Goal: Task Accomplishment & Management: Manage account settings

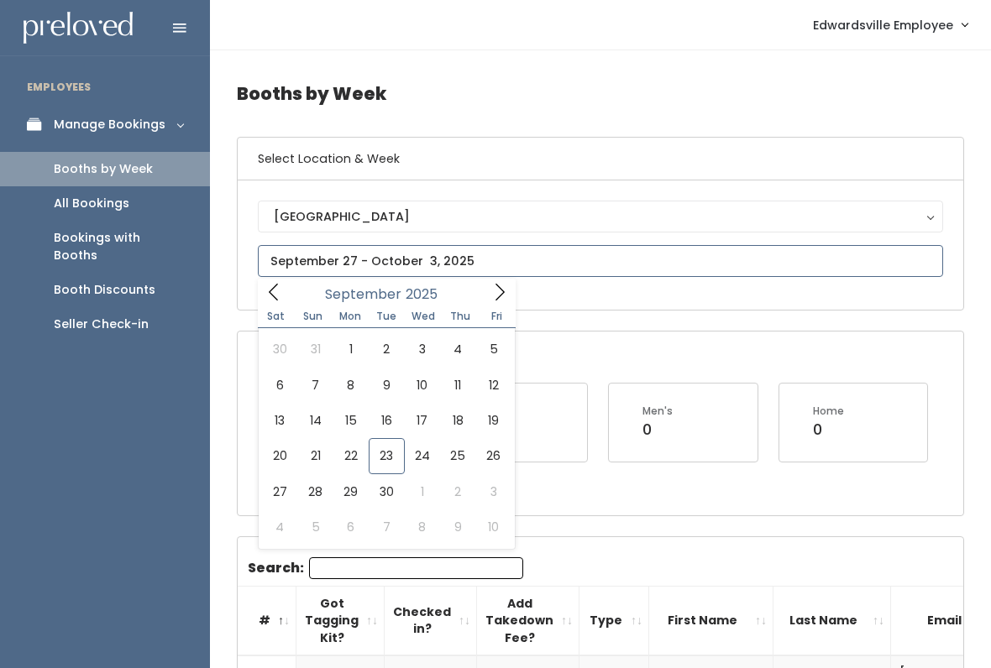
click at [495, 287] on icon at bounding box center [499, 292] width 18 height 18
click at [270, 294] on icon at bounding box center [273, 292] width 9 height 17
type input "September 27 to October 3"
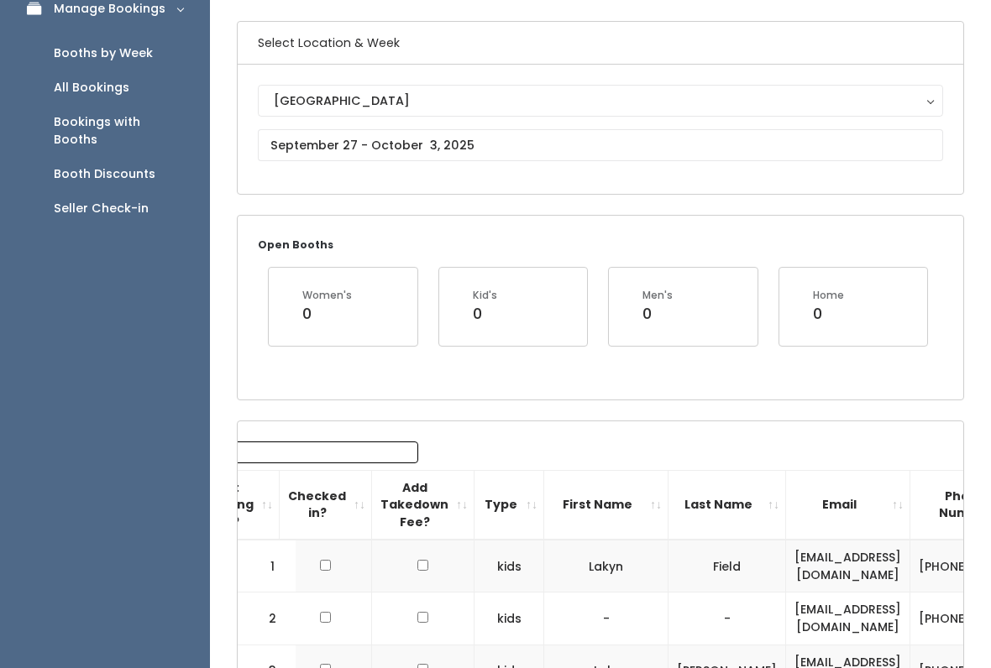
scroll to position [20, 0]
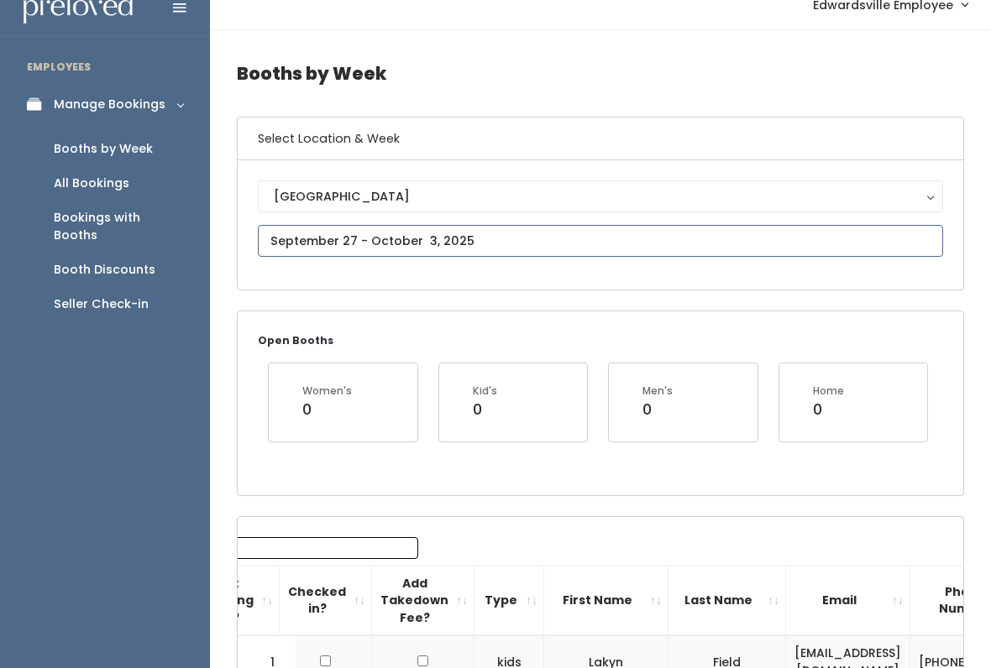
click at [585, 249] on input "text" at bounding box center [600, 241] width 685 height 32
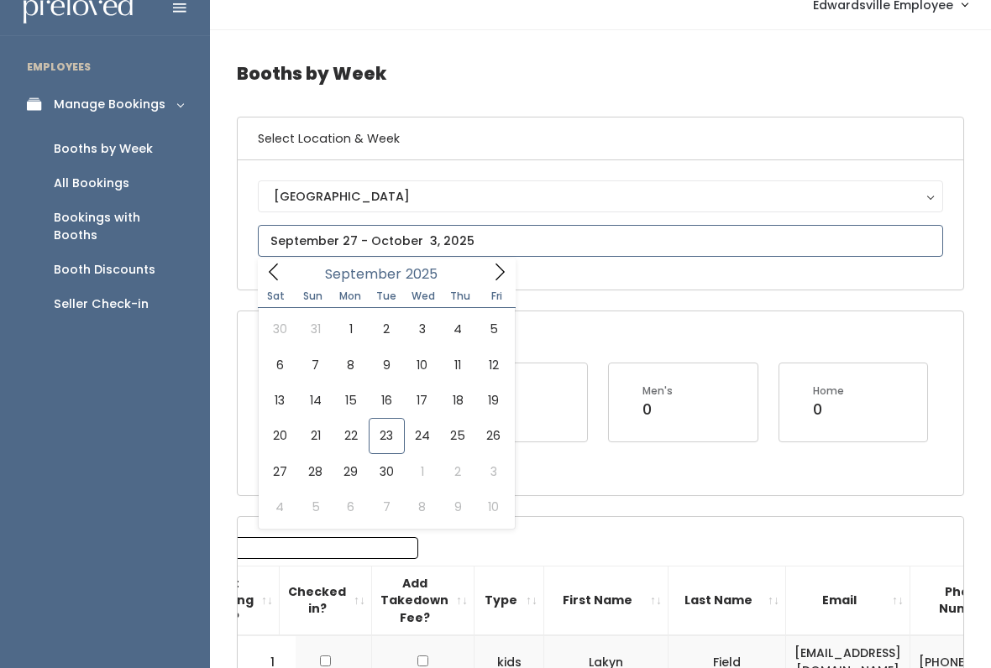
click at [496, 271] on icon at bounding box center [499, 272] width 18 height 18
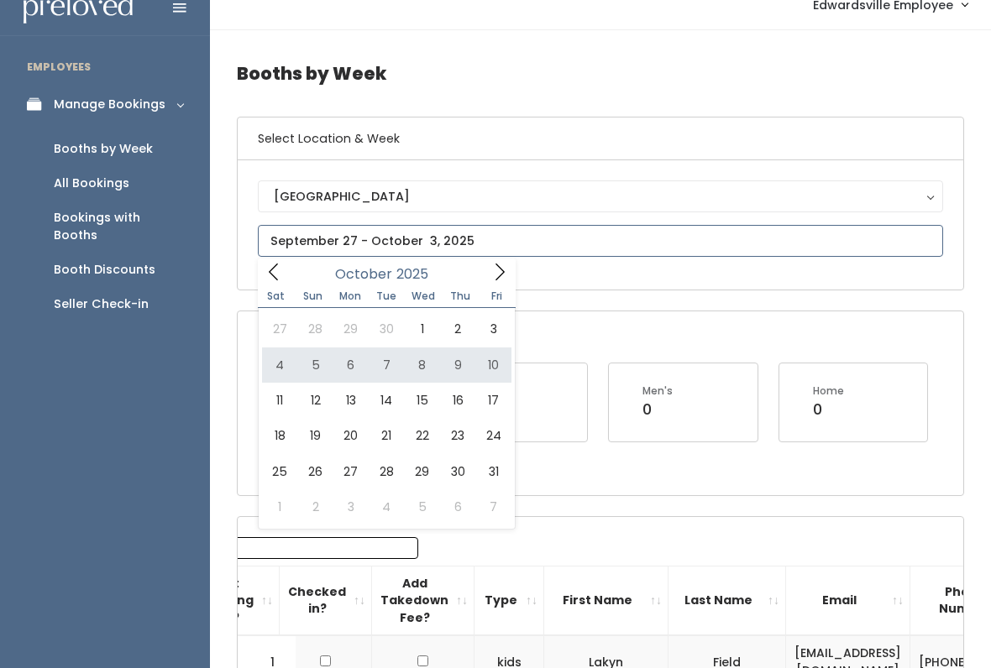
type input "October 4 to October 10"
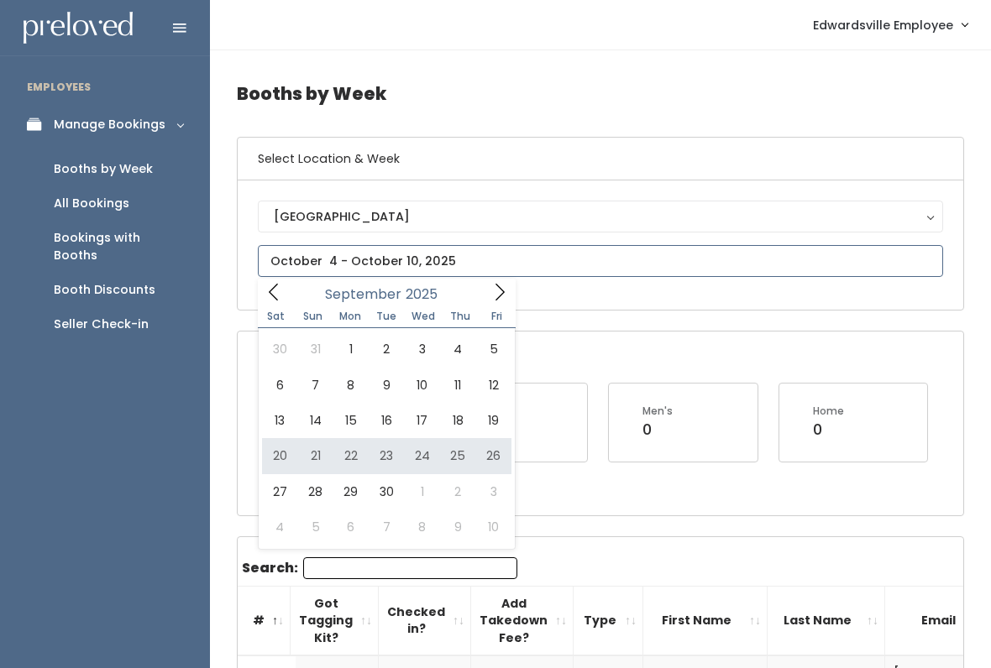
type input "September 20 to September 26"
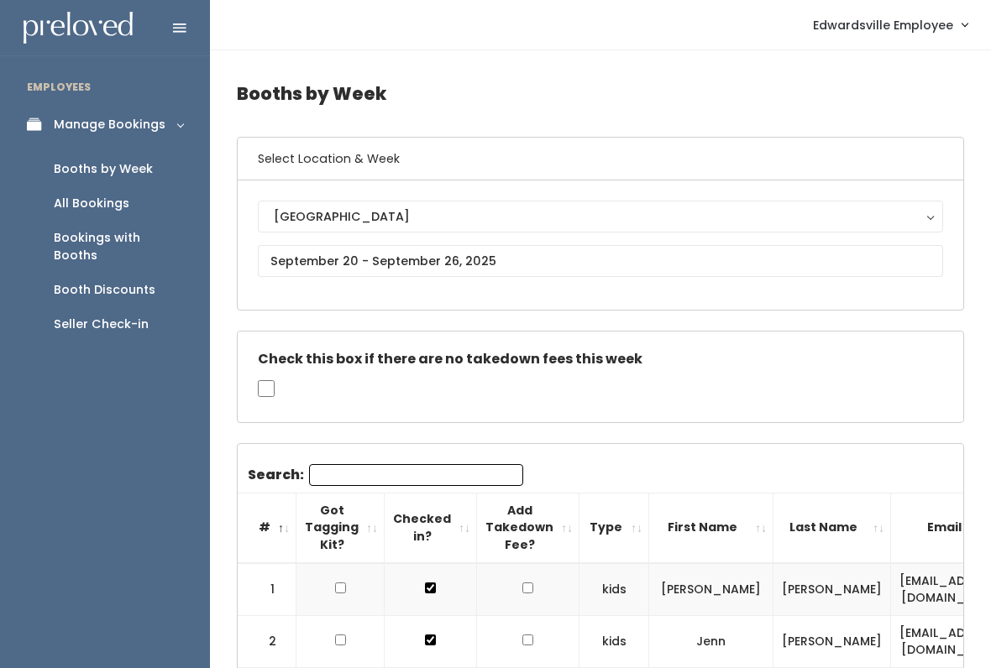
click at [156, 273] on link "Booth Discounts" at bounding box center [105, 290] width 210 height 34
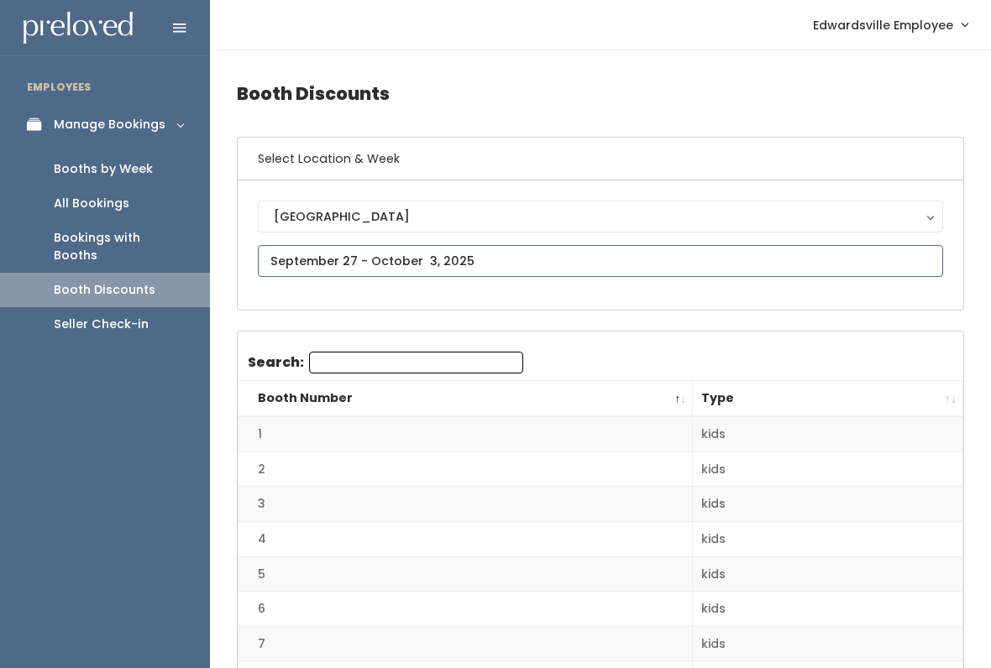
click at [300, 262] on input "text" at bounding box center [600, 261] width 685 height 32
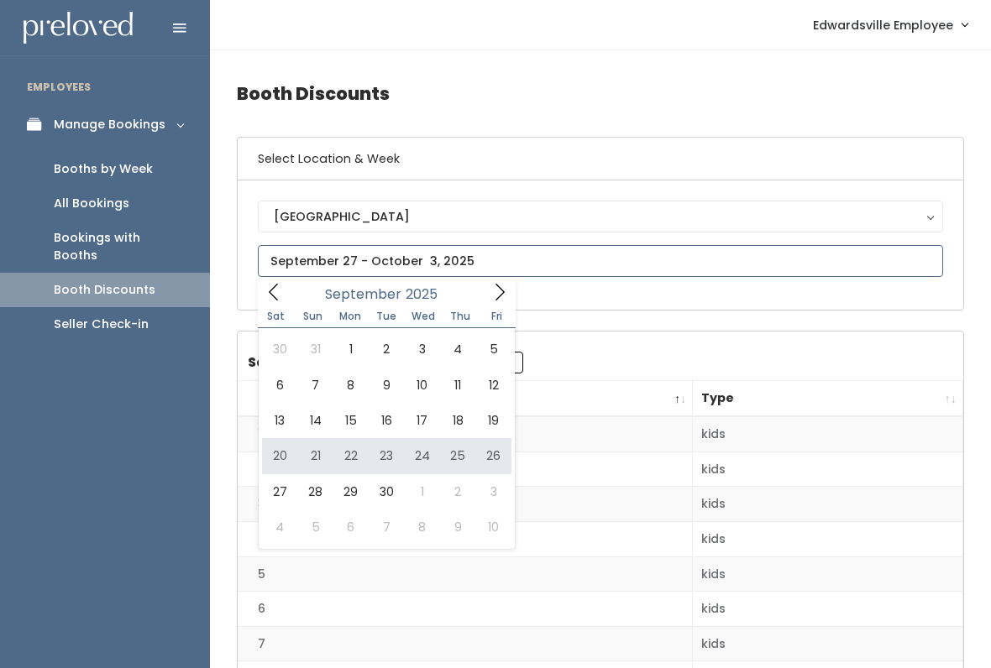
type input "[DATE] to [DATE]"
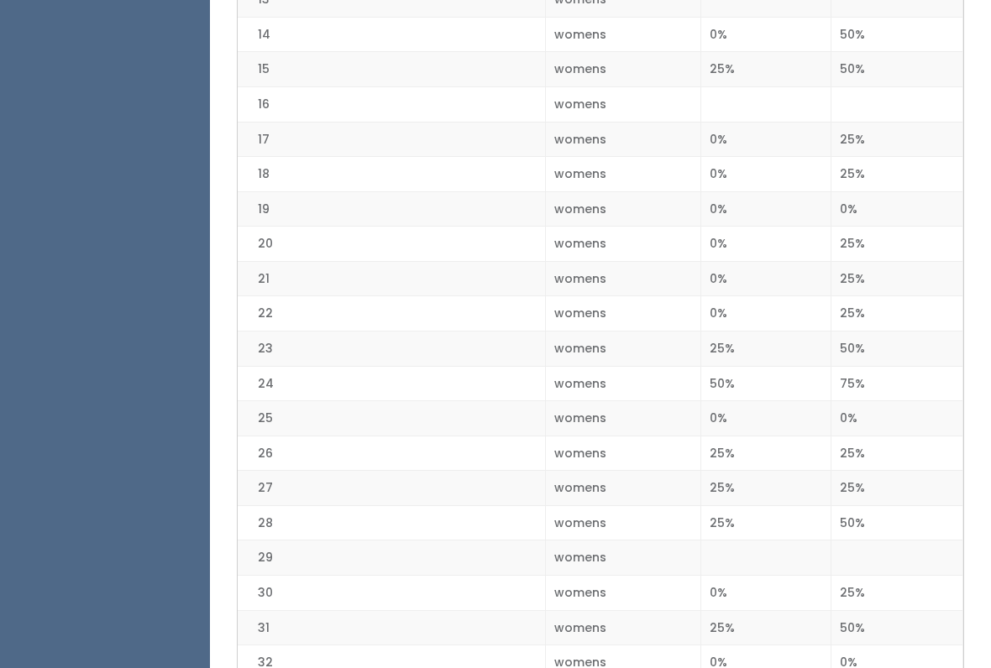
scroll to position [861, 0]
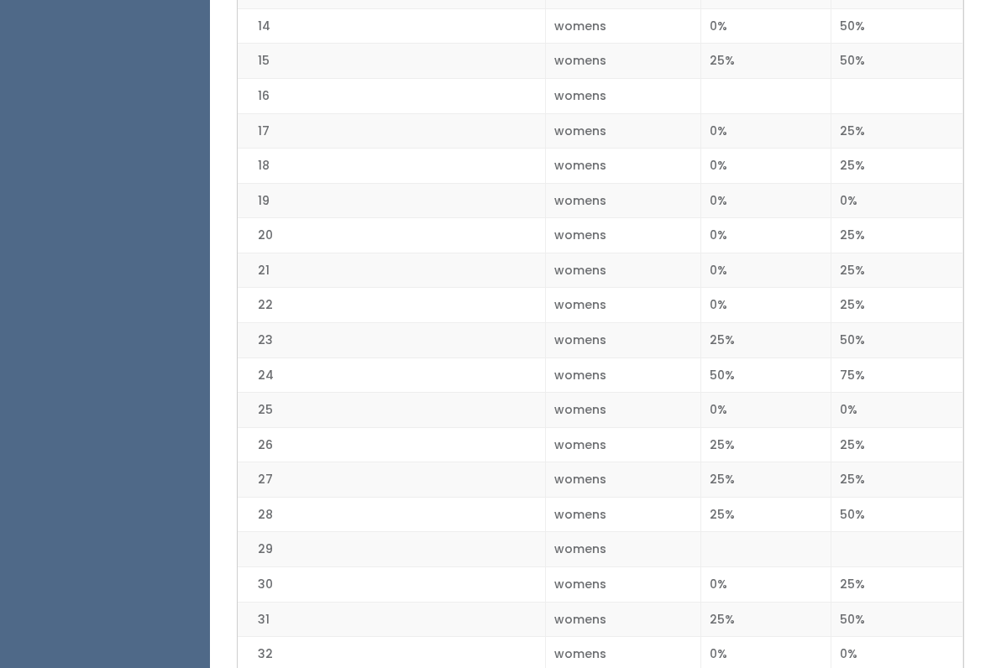
click at [395, 233] on td "20" at bounding box center [391, 236] width 307 height 35
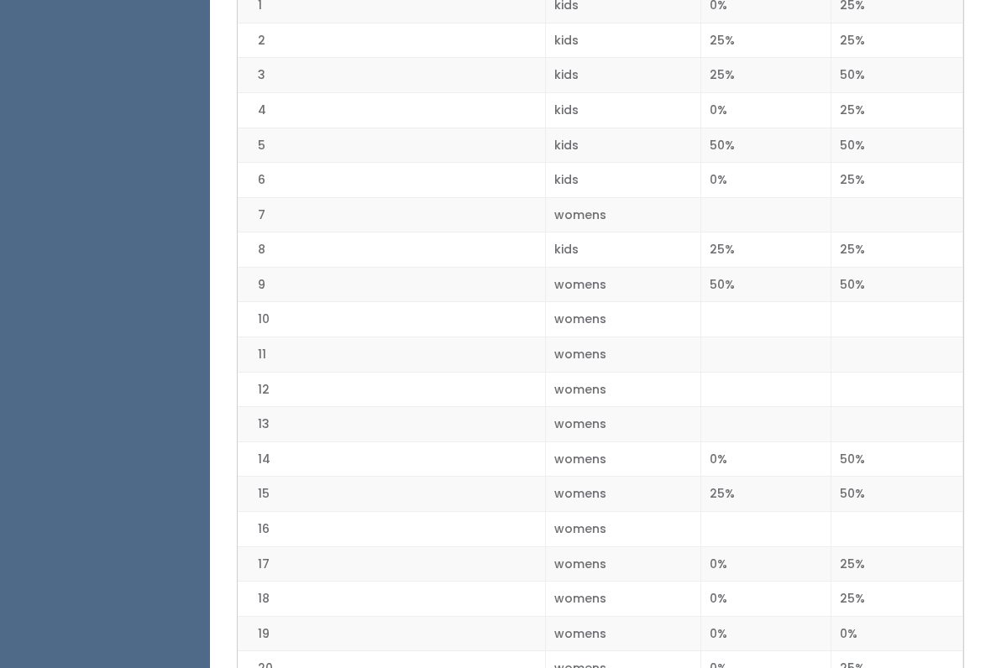
scroll to position [429, 0]
